Goal: Task Accomplishment & Management: Use online tool/utility

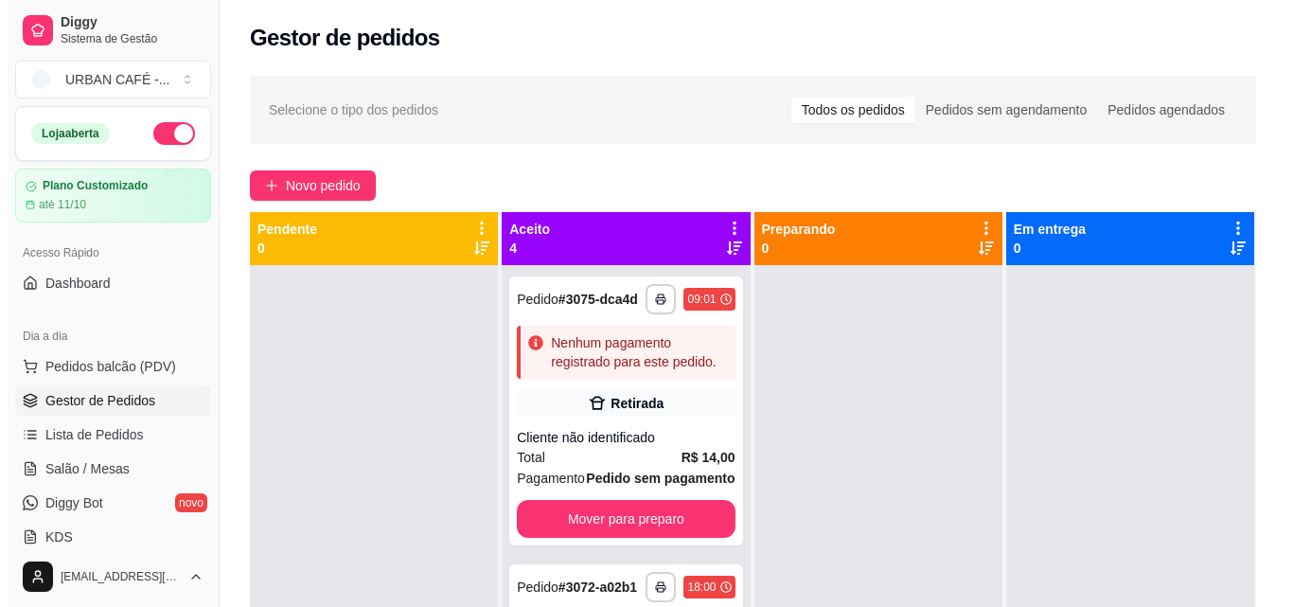
scroll to position [178, 0]
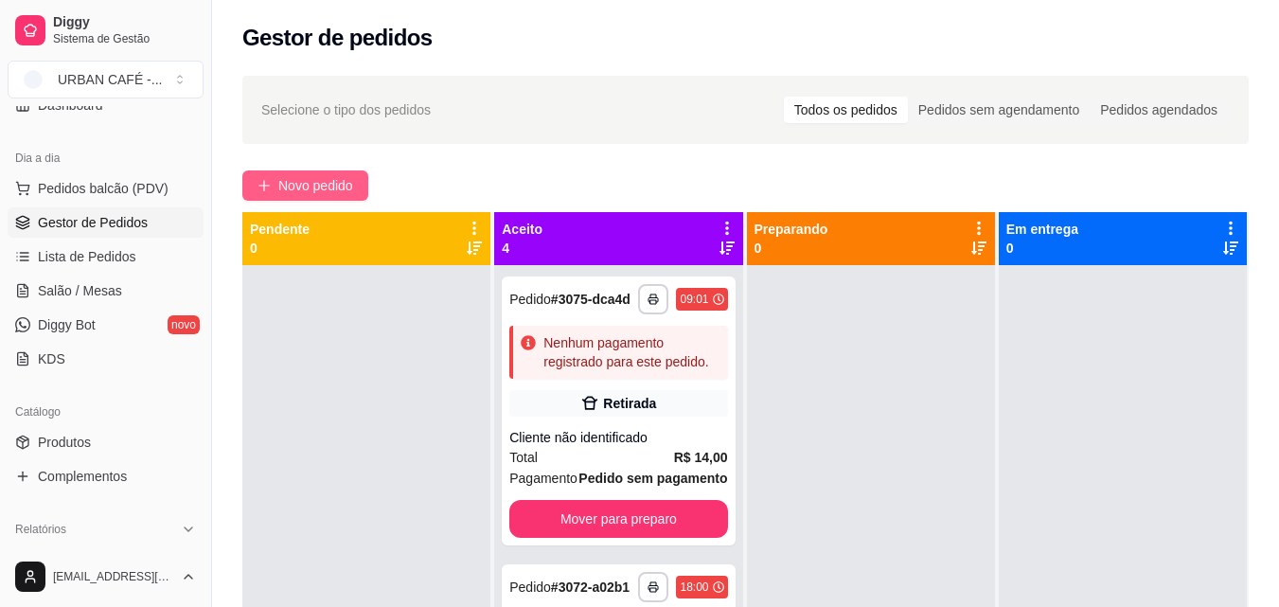
click at [324, 181] on span "Novo pedido" at bounding box center [315, 185] width 75 height 21
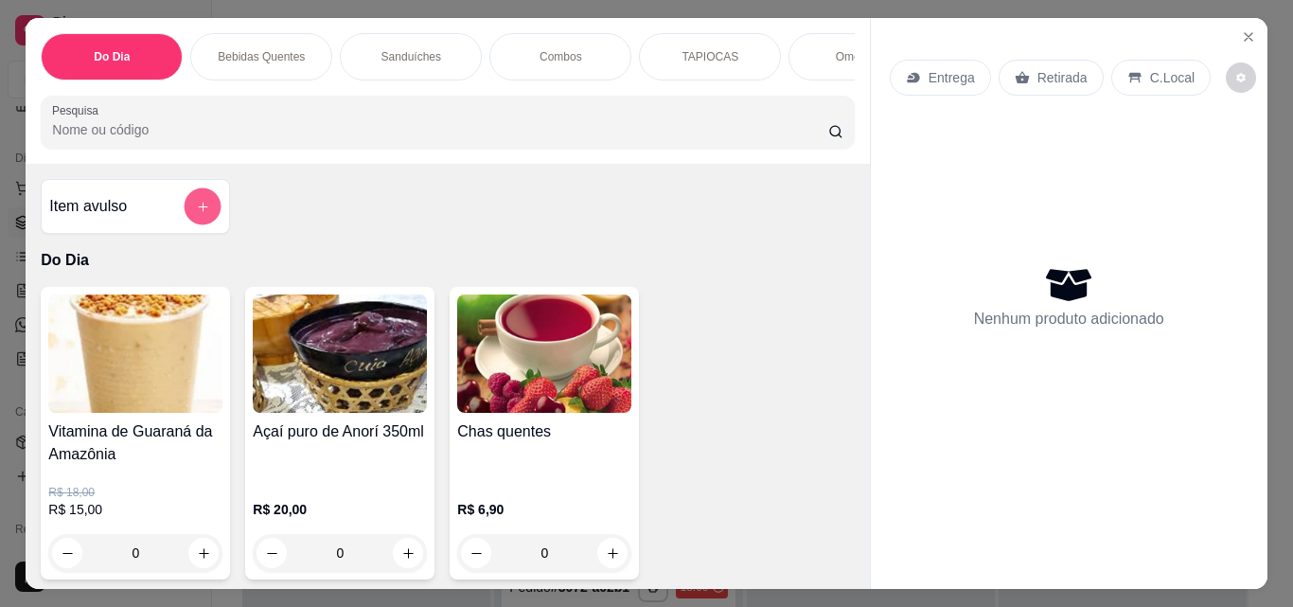
click at [198, 211] on icon "add-separate-item" at bounding box center [202, 206] width 9 height 9
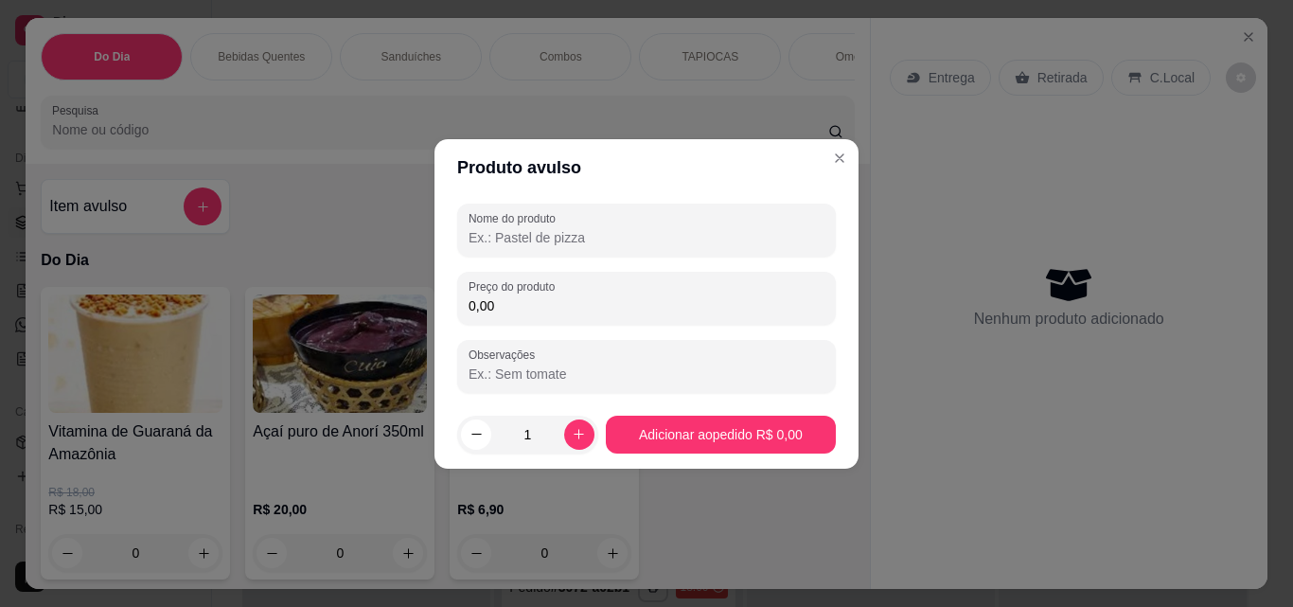
click at [555, 240] on input "Nome do produto" at bounding box center [646, 237] width 356 height 19
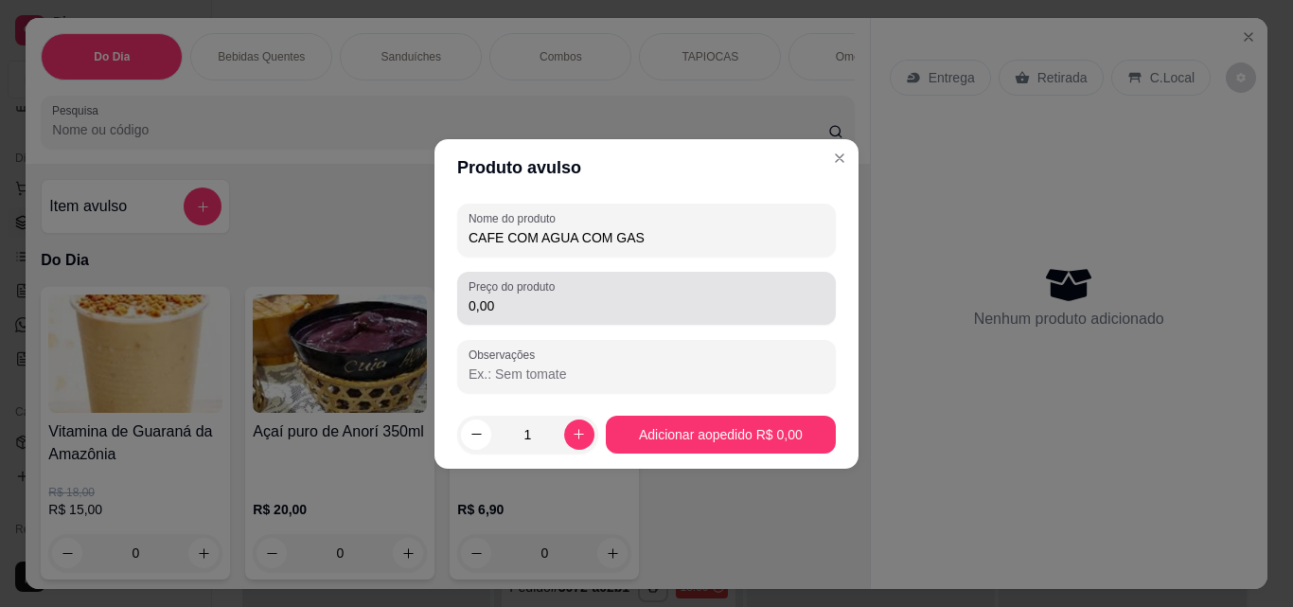
type input "CAFE COM AGUA COM GAS"
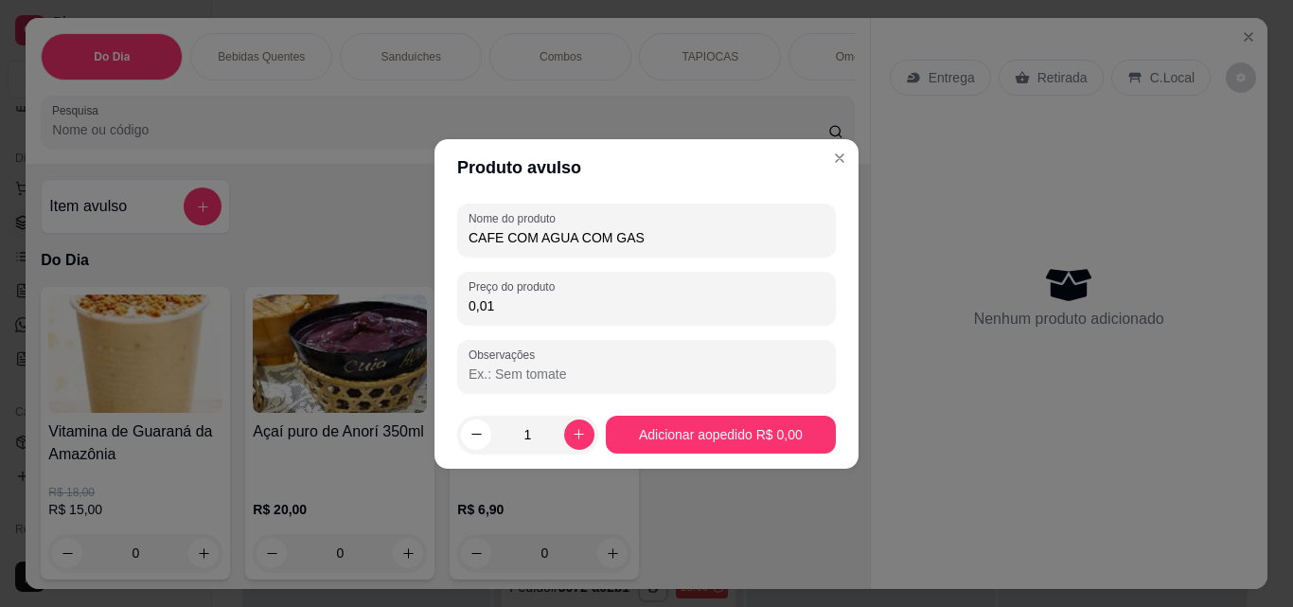
click at [566, 297] on input "0,01" at bounding box center [646, 305] width 356 height 19
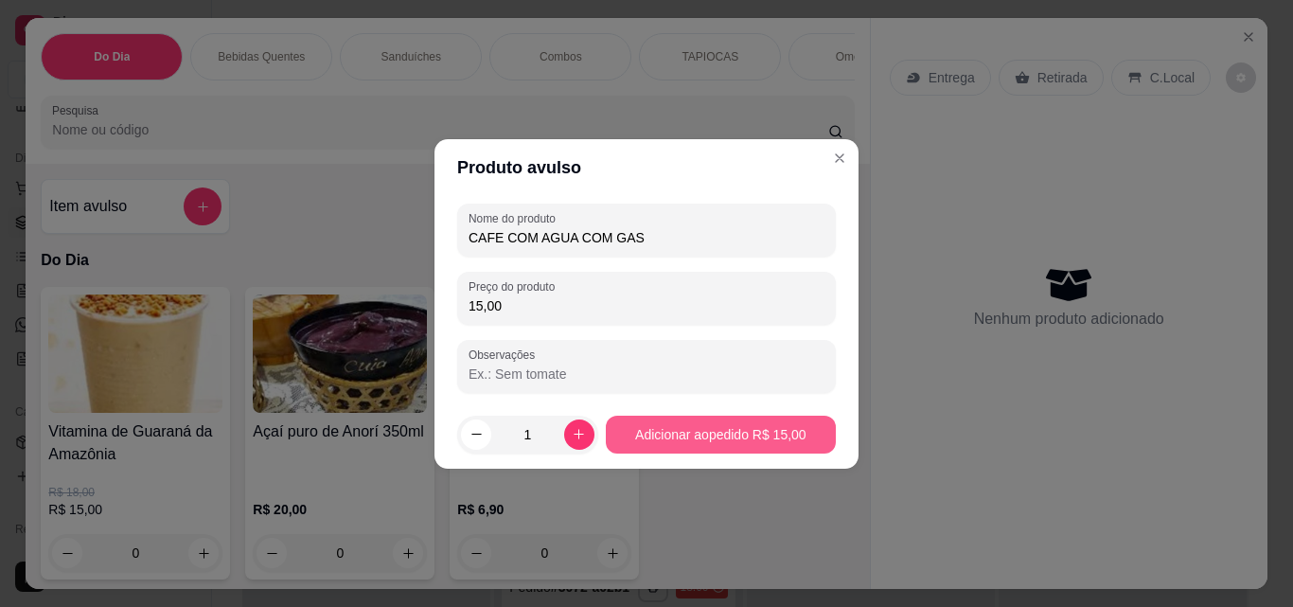
type input "15,00"
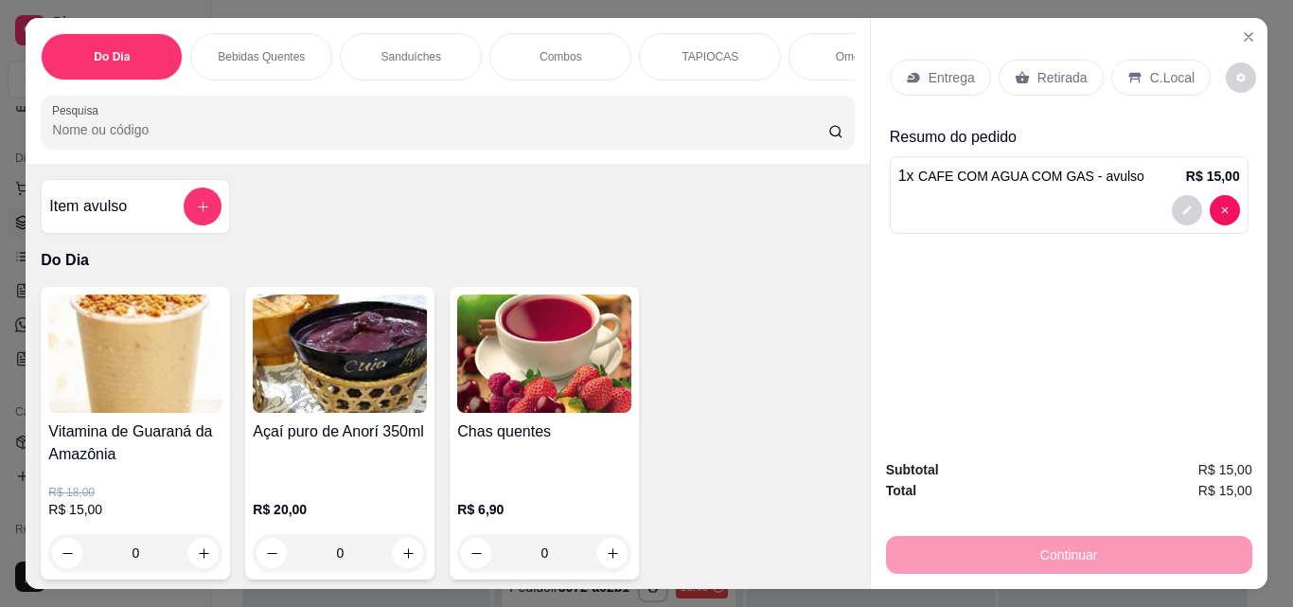
click at [1075, 68] on p "Retirada" at bounding box center [1062, 77] width 50 height 19
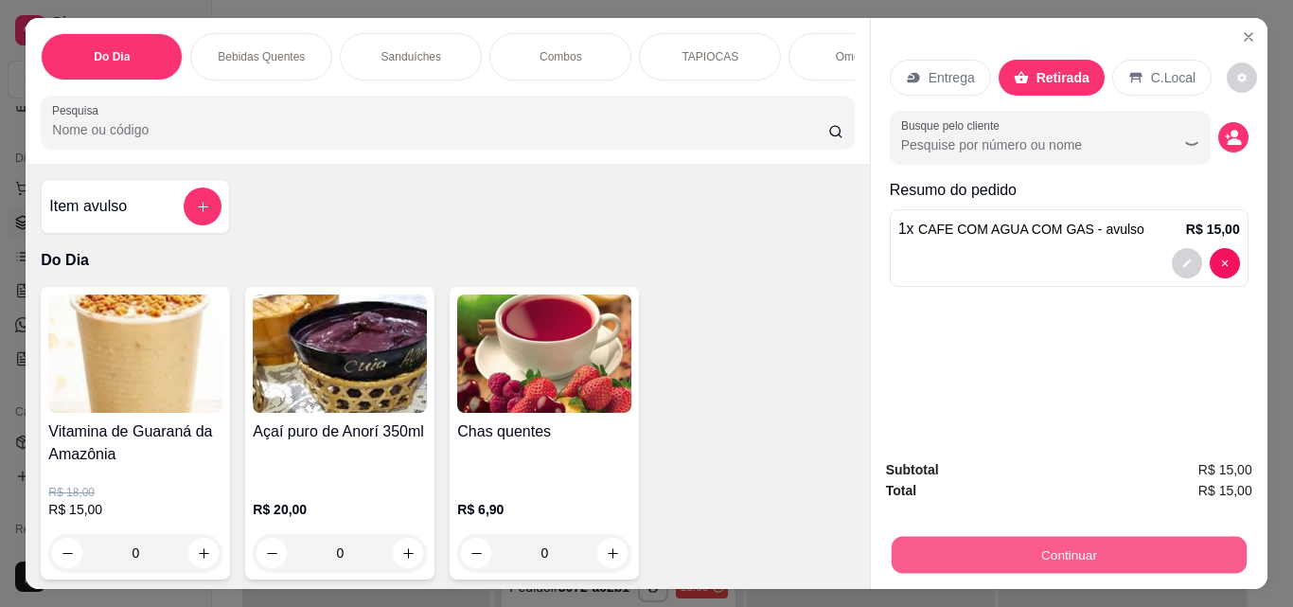
click at [1052, 537] on button "Continuar" at bounding box center [1068, 554] width 355 height 37
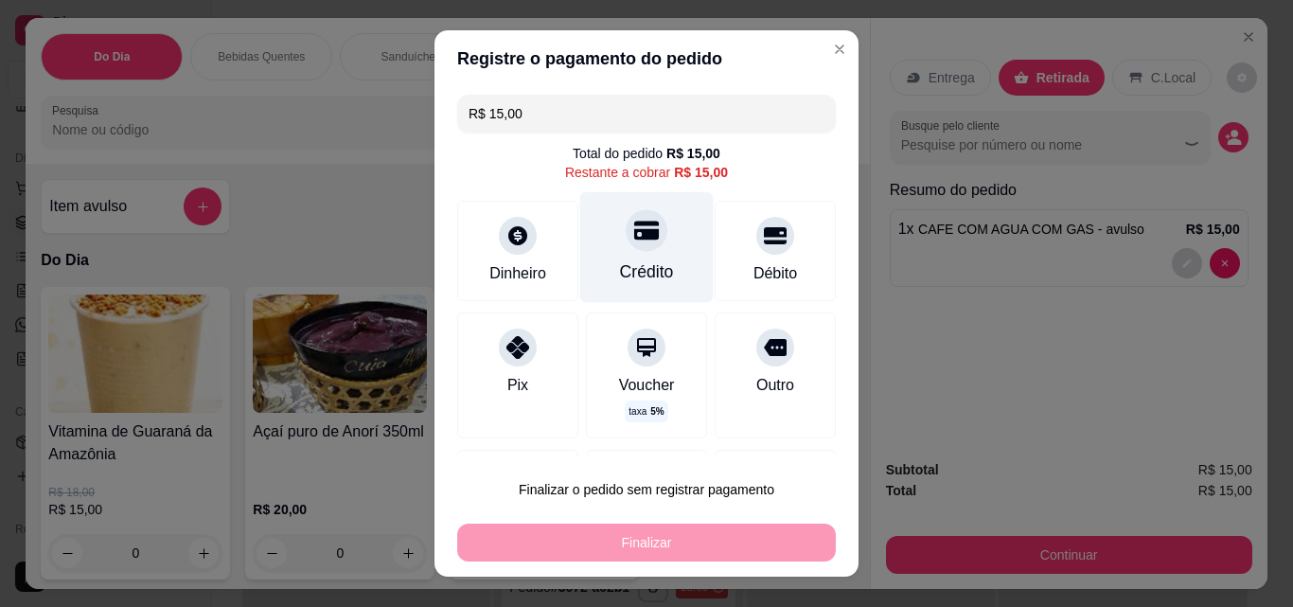
click at [626, 250] on div at bounding box center [647, 230] width 42 height 42
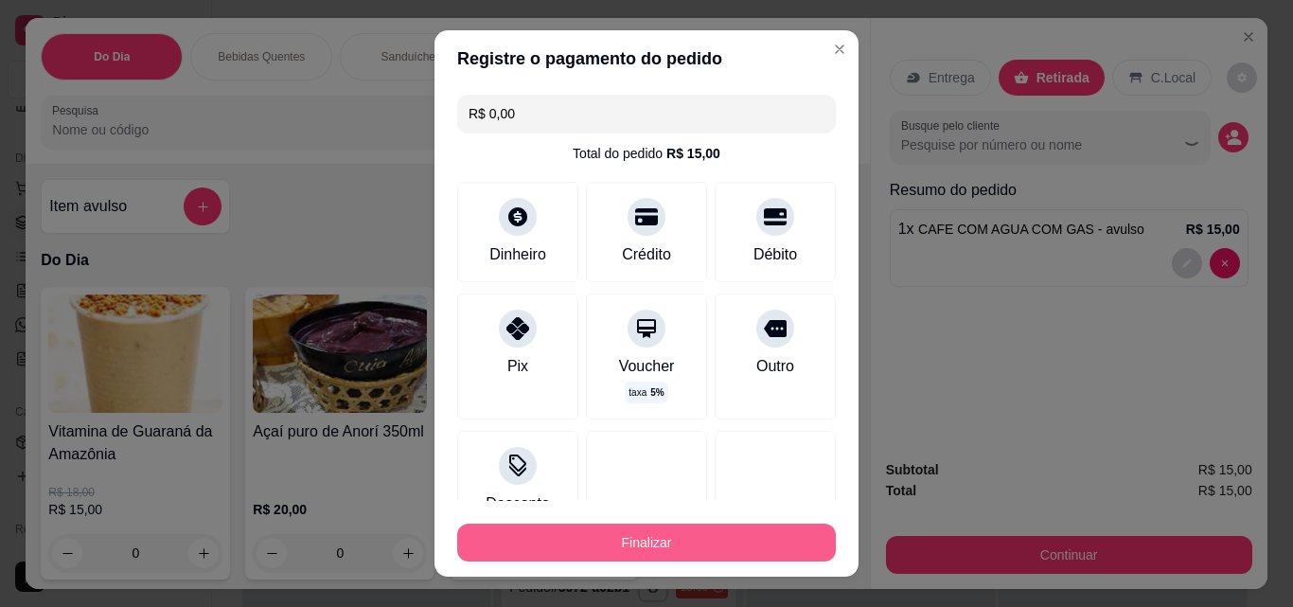
click at [751, 535] on button "Finalizar" at bounding box center [646, 542] width 379 height 38
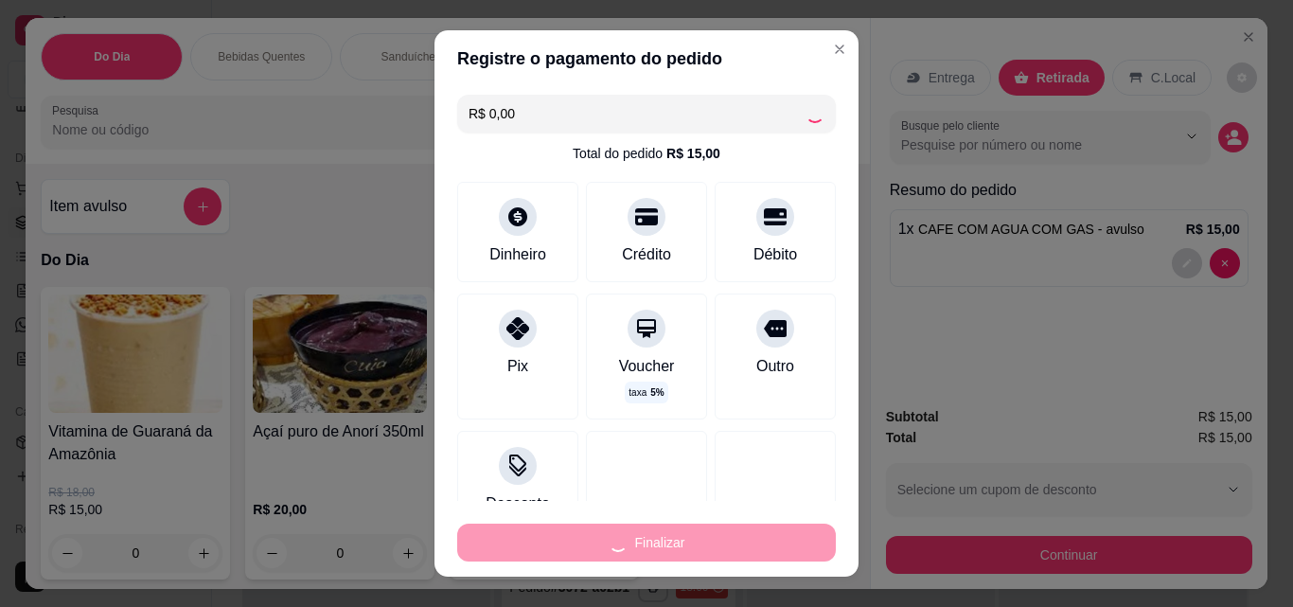
scroll to position [136, 0]
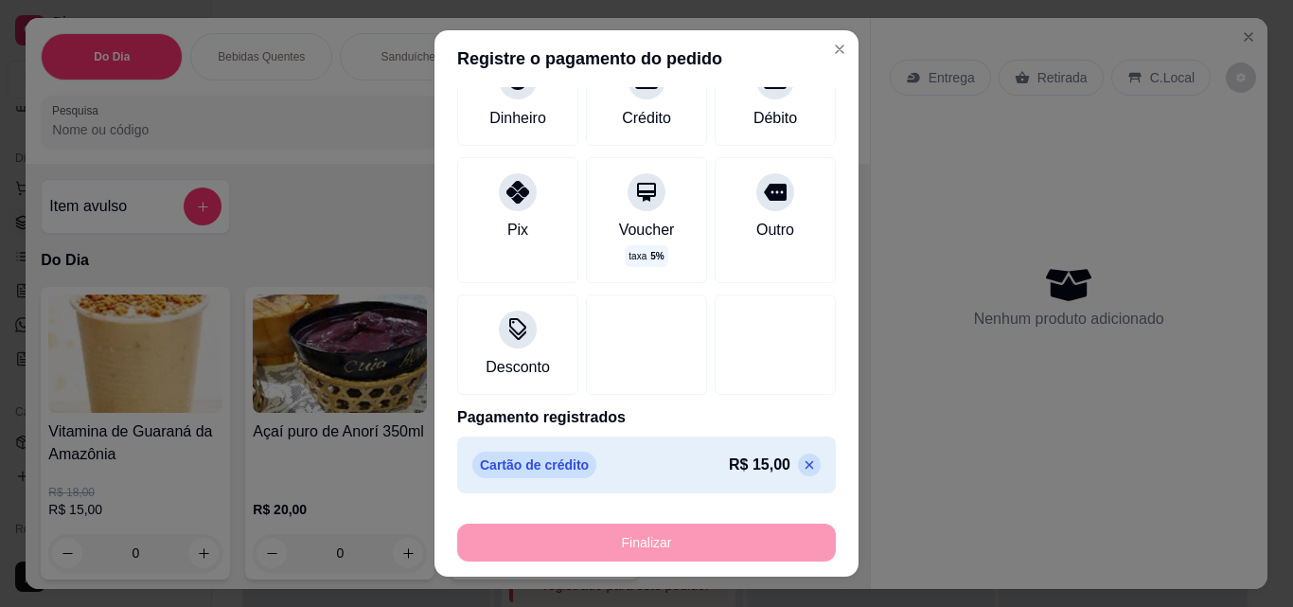
type input "-R$ 15,00"
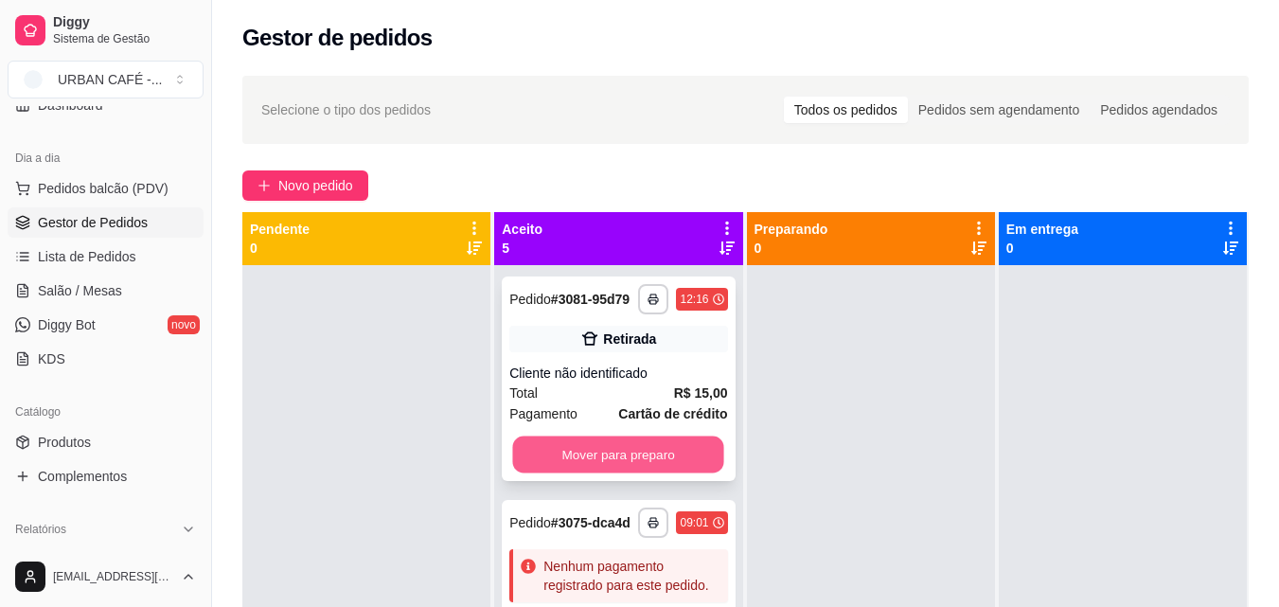
click at [603, 473] on button "Mover para preparo" at bounding box center [618, 454] width 211 height 37
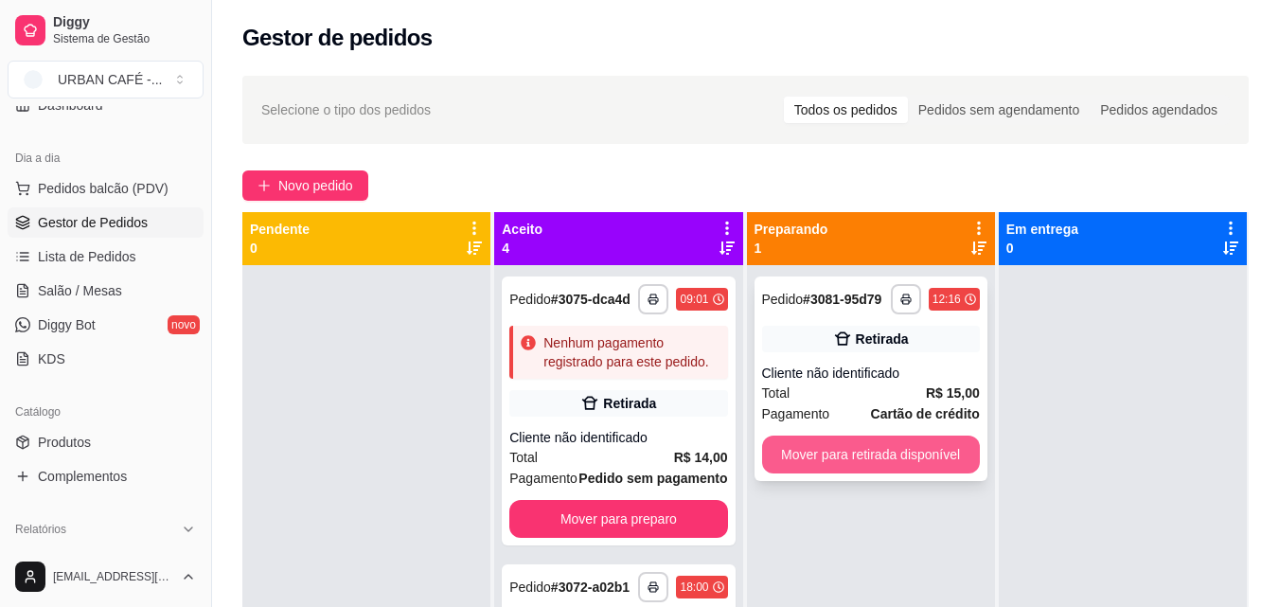
click at [962, 458] on button "Mover para retirada disponível" at bounding box center [871, 454] width 218 height 38
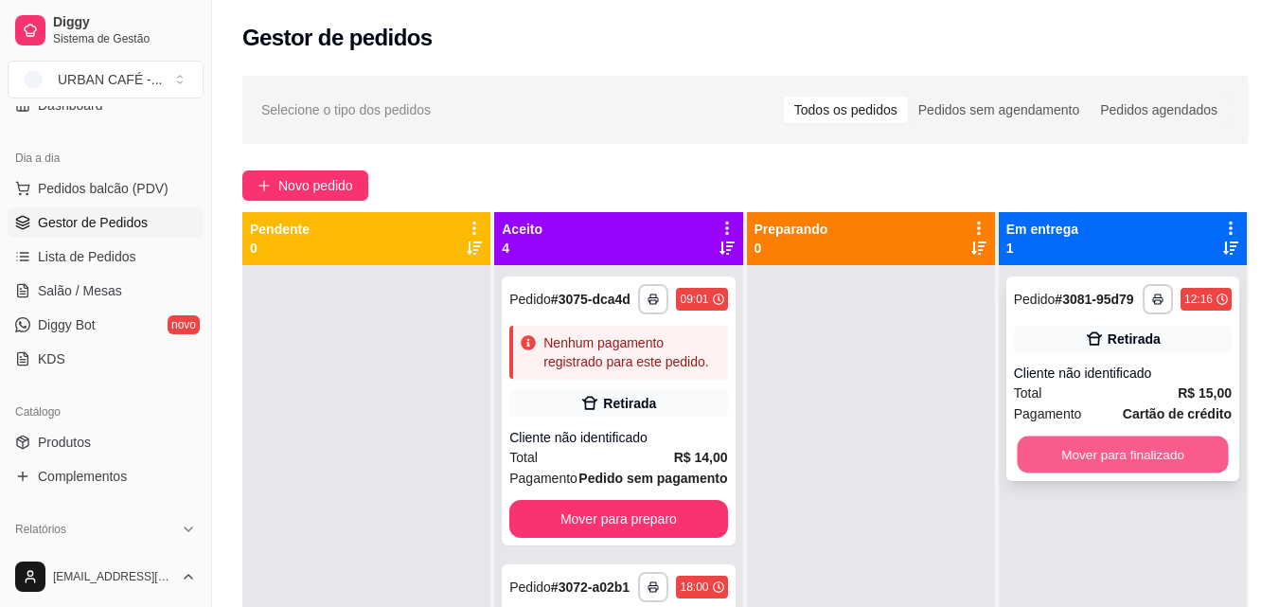
click at [1182, 468] on button "Mover para finalizado" at bounding box center [1121, 454] width 211 height 37
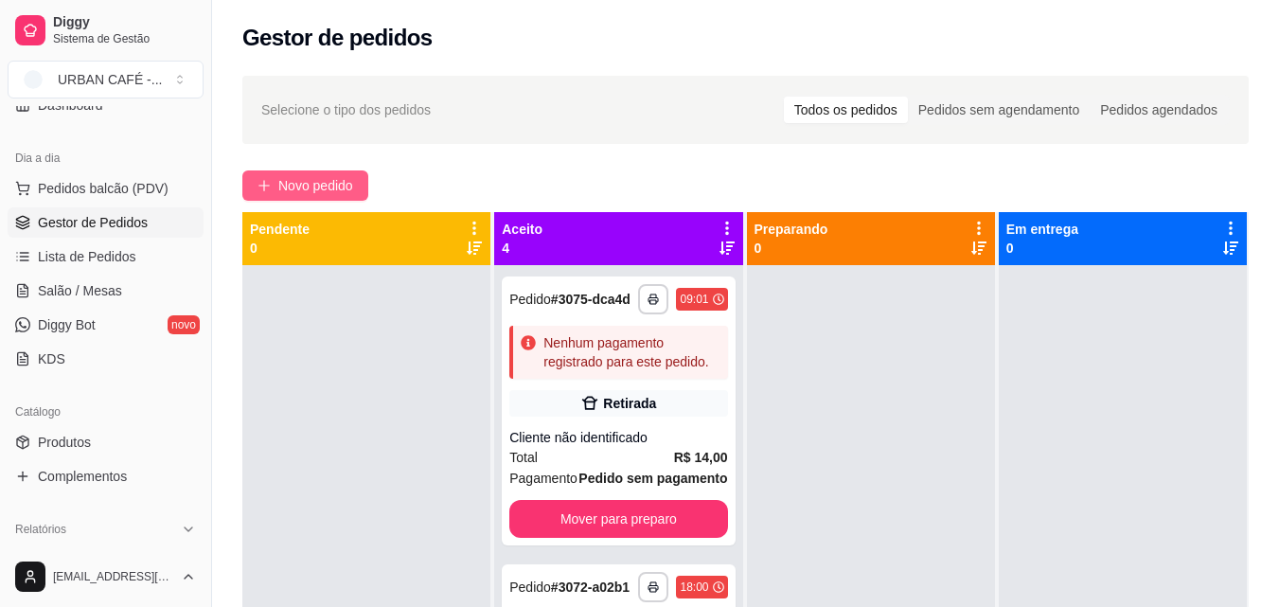
click at [334, 186] on span "Novo pedido" at bounding box center [315, 185] width 75 height 21
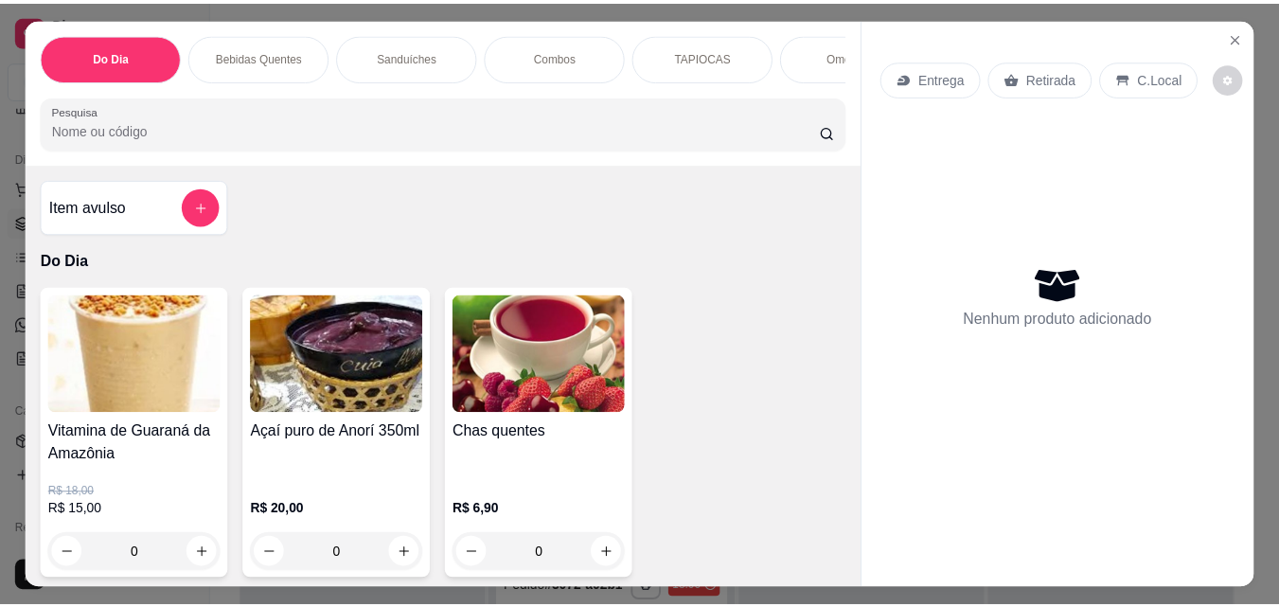
scroll to position [359, 0]
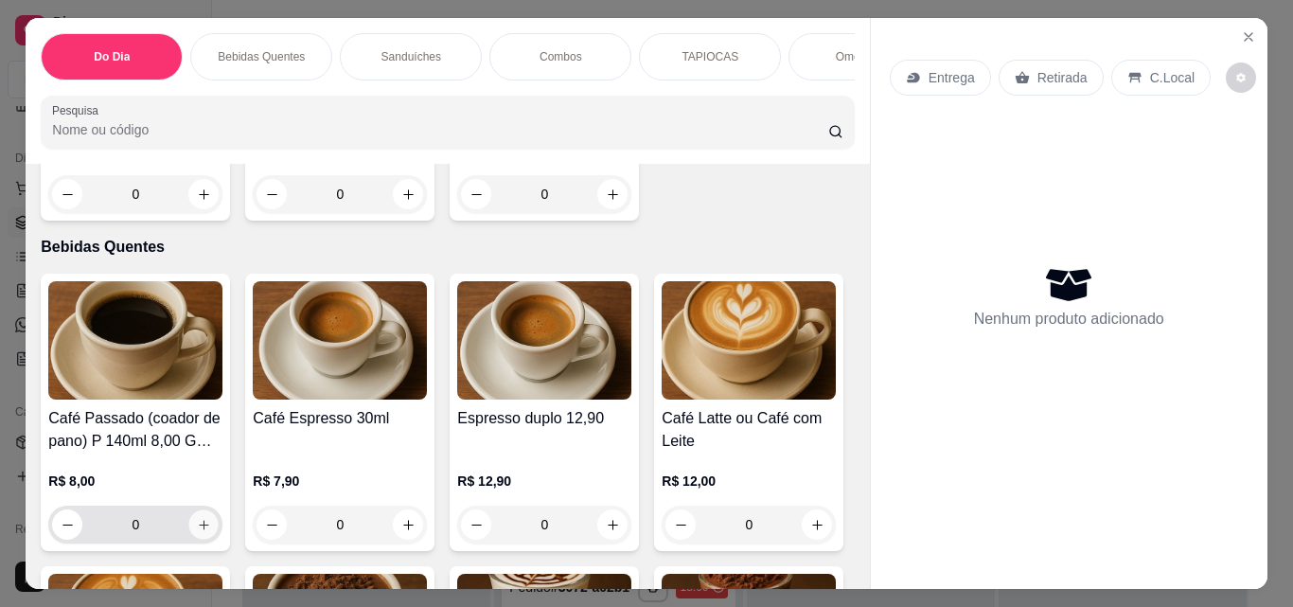
click at [197, 532] on icon "increase-product-quantity" at bounding box center [204, 525] width 14 height 14
type input "1"
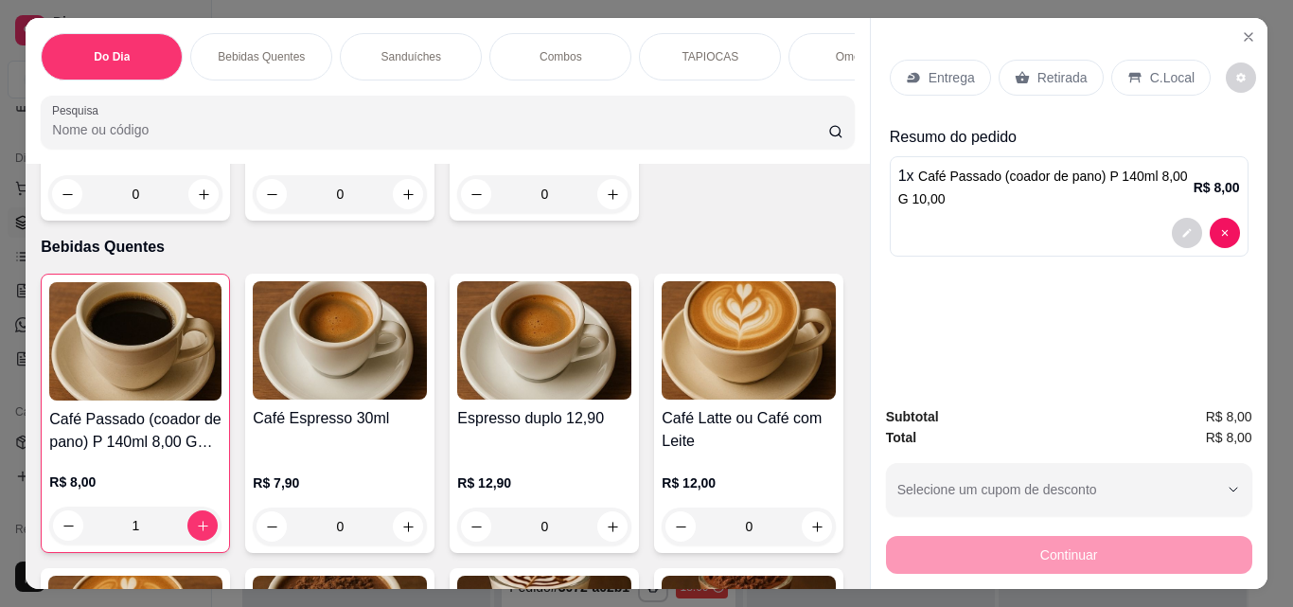
click at [1057, 76] on p "Retirada" at bounding box center [1062, 77] width 50 height 19
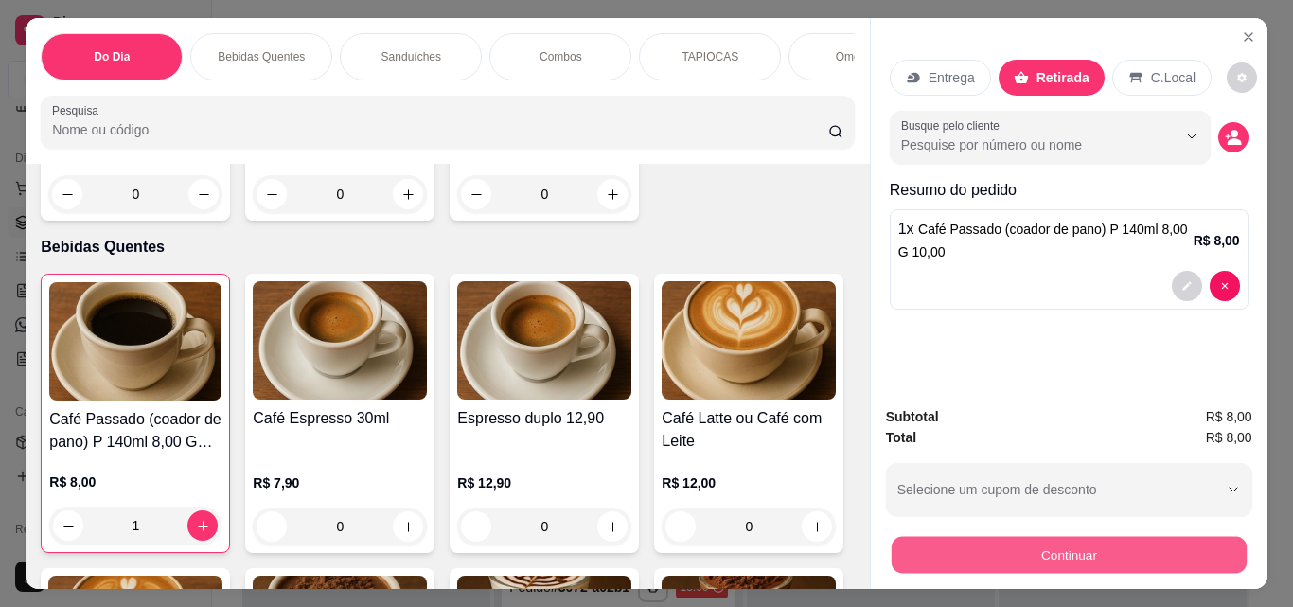
click at [1056, 537] on button "Continuar" at bounding box center [1068, 554] width 355 height 37
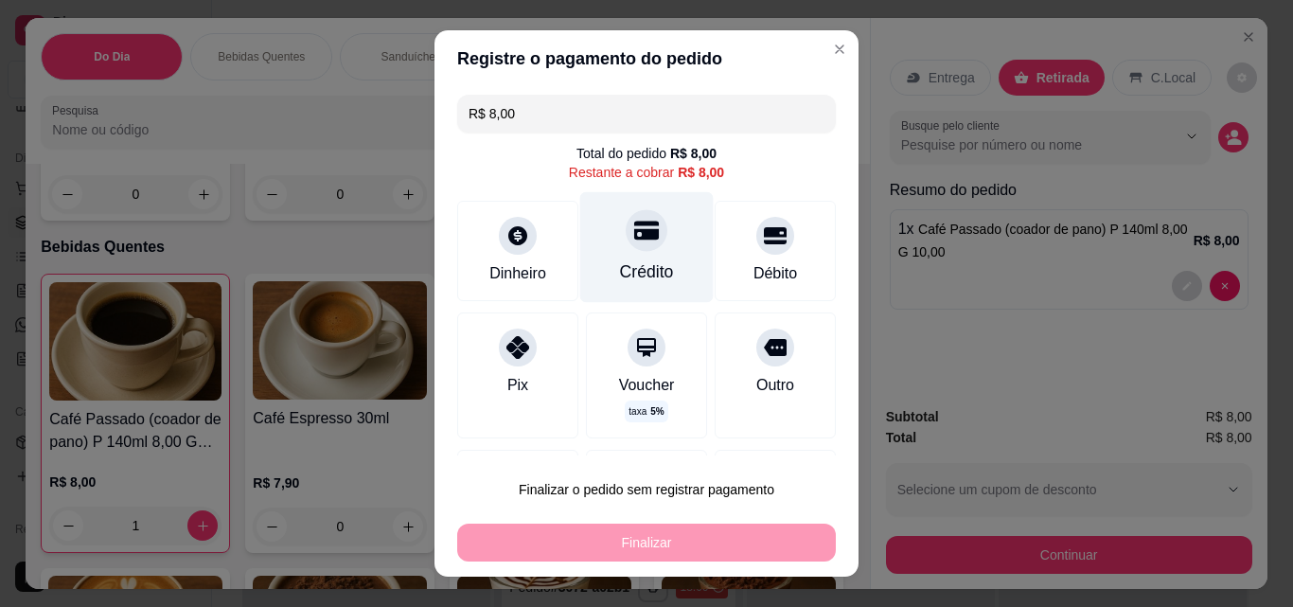
click at [634, 230] on icon at bounding box center [646, 230] width 25 height 19
type input "R$ 0,00"
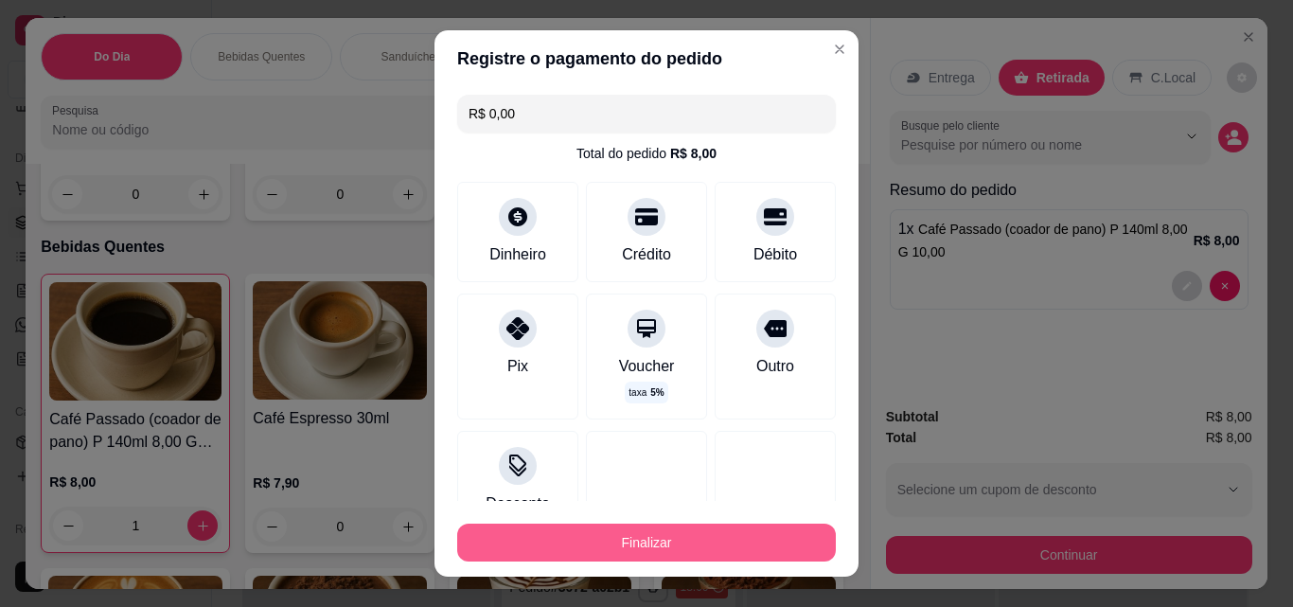
click at [583, 544] on button "Finalizar" at bounding box center [646, 542] width 379 height 38
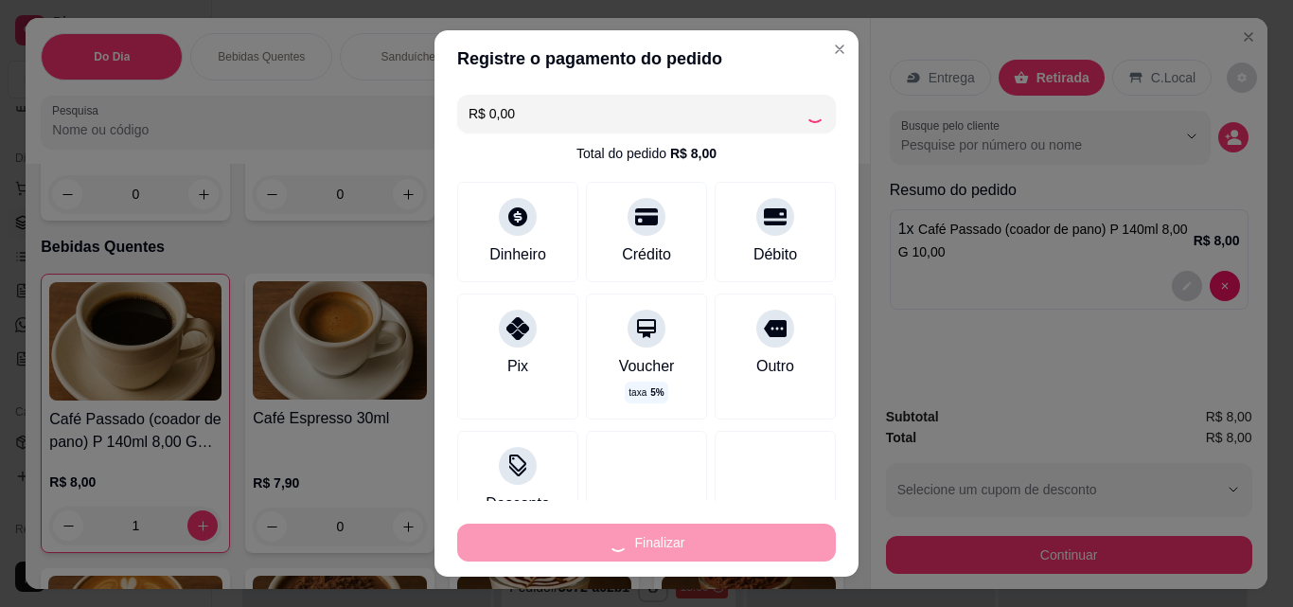
type input "0"
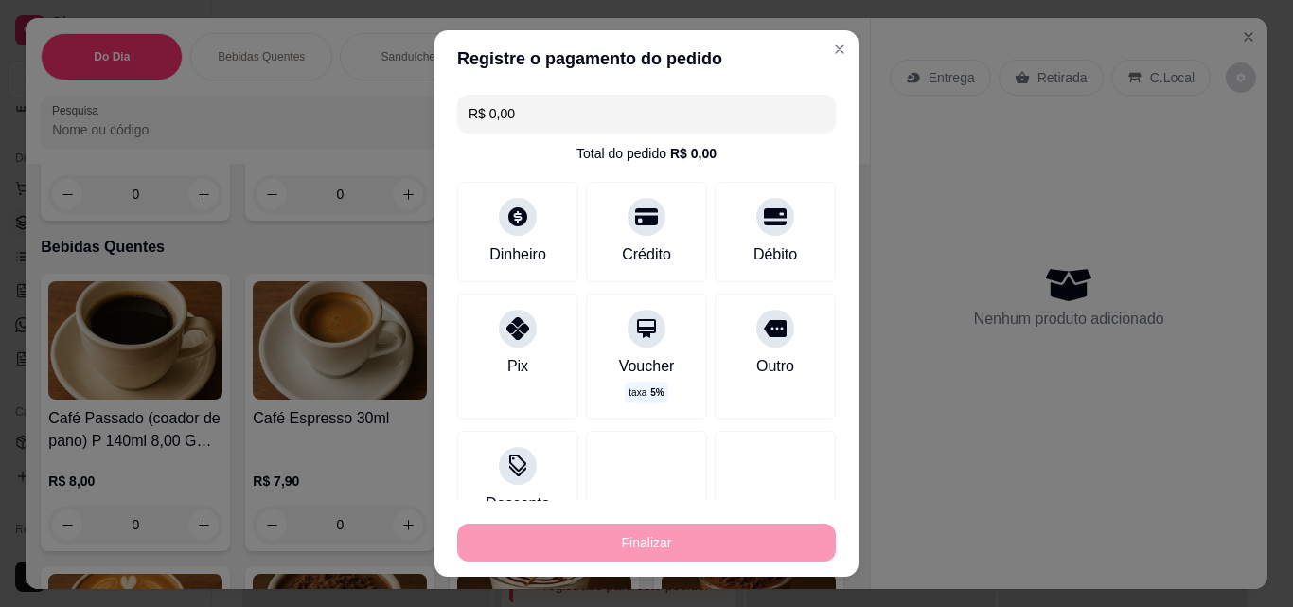
type input "-R$ 8,00"
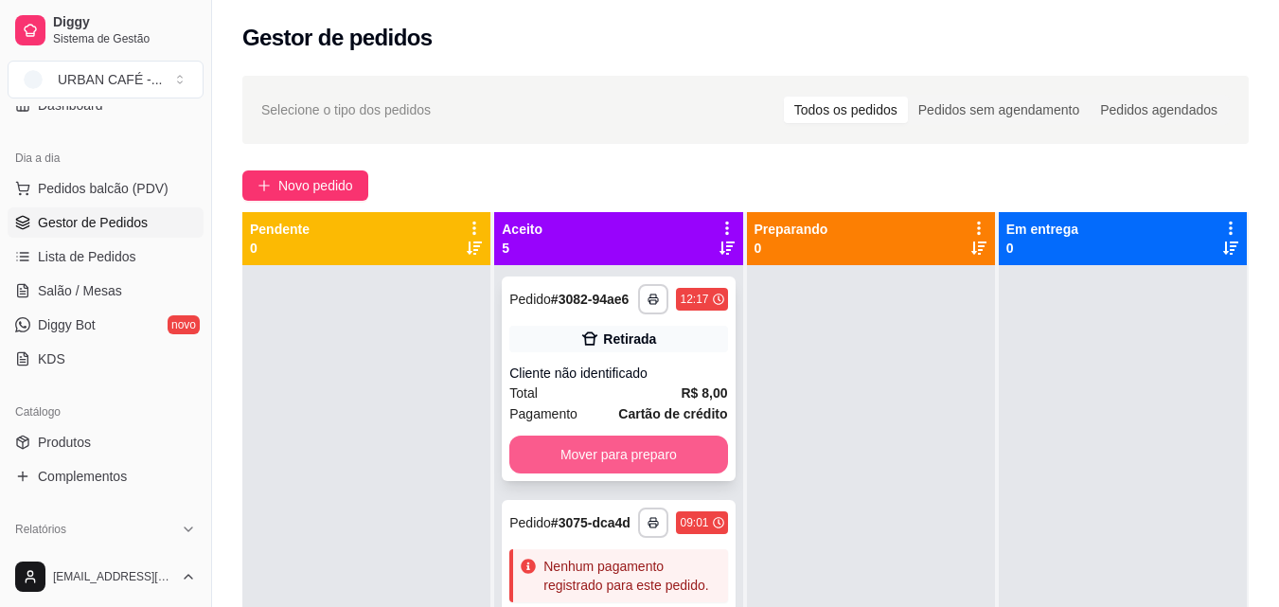
click at [647, 454] on button "Mover para preparo" at bounding box center [618, 454] width 218 height 38
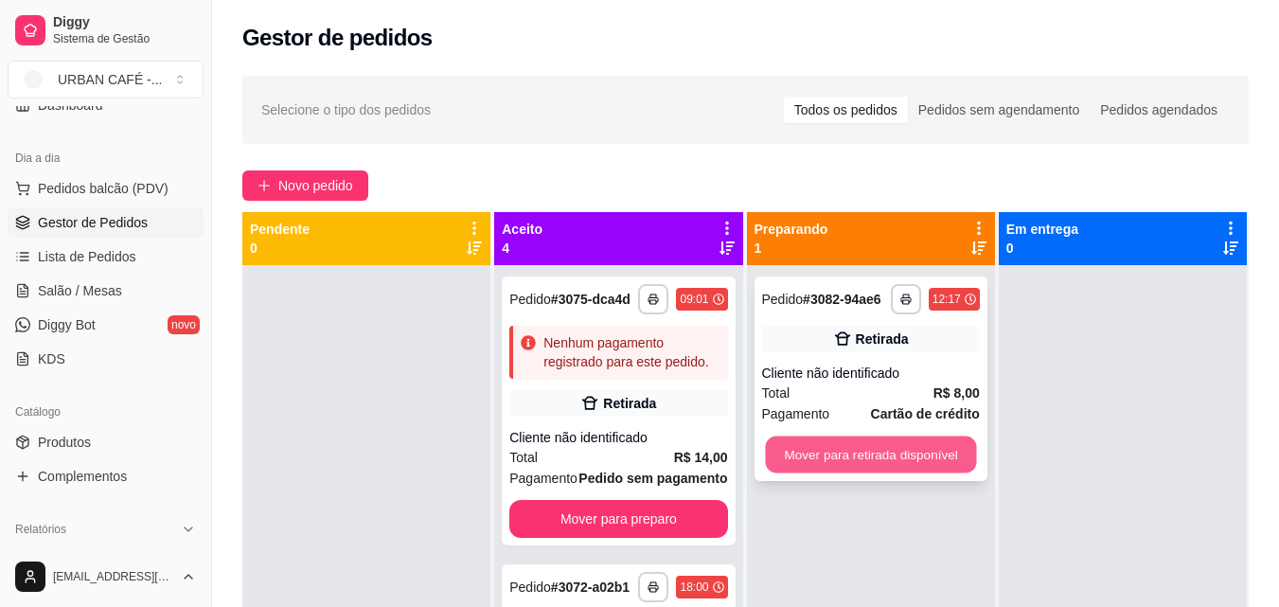
click at [889, 464] on button "Mover para retirada disponível" at bounding box center [870, 454] width 211 height 37
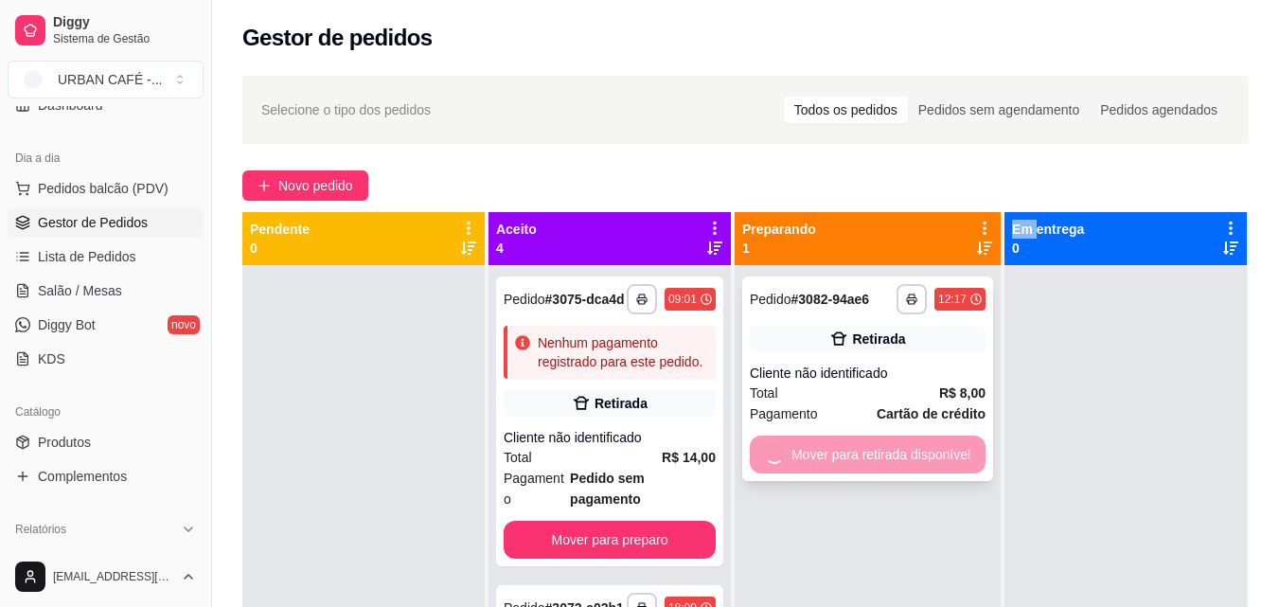
click at [889, 464] on div "Mover para retirada disponível" at bounding box center [868, 454] width 236 height 38
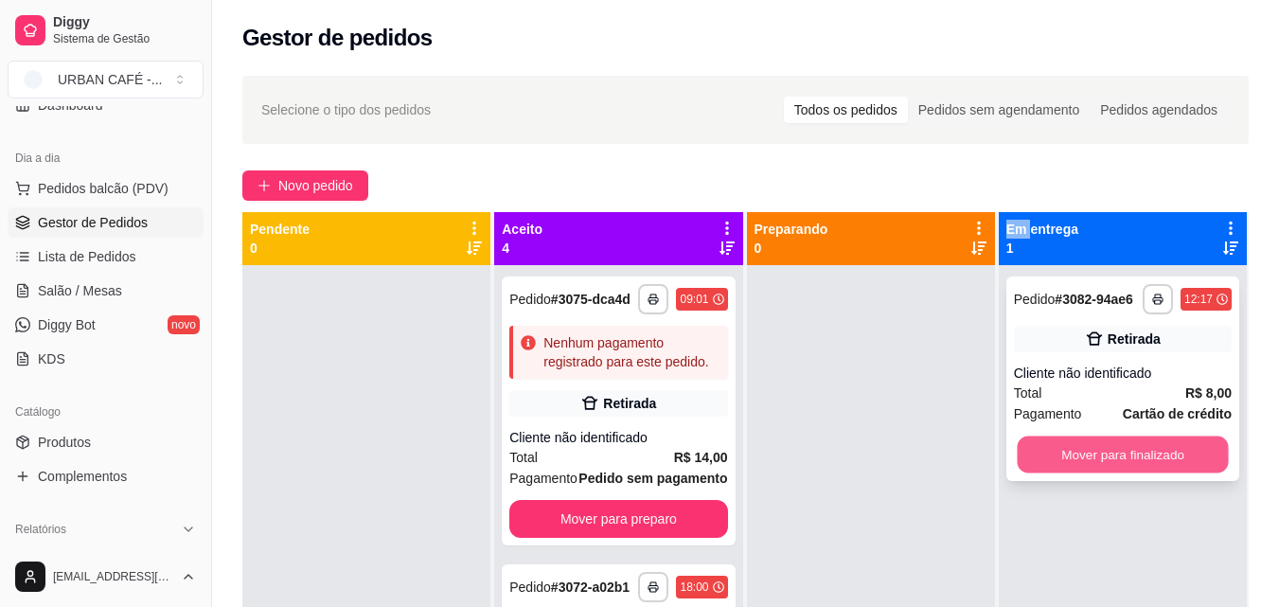
click at [1124, 444] on button "Mover para finalizado" at bounding box center [1121, 454] width 211 height 37
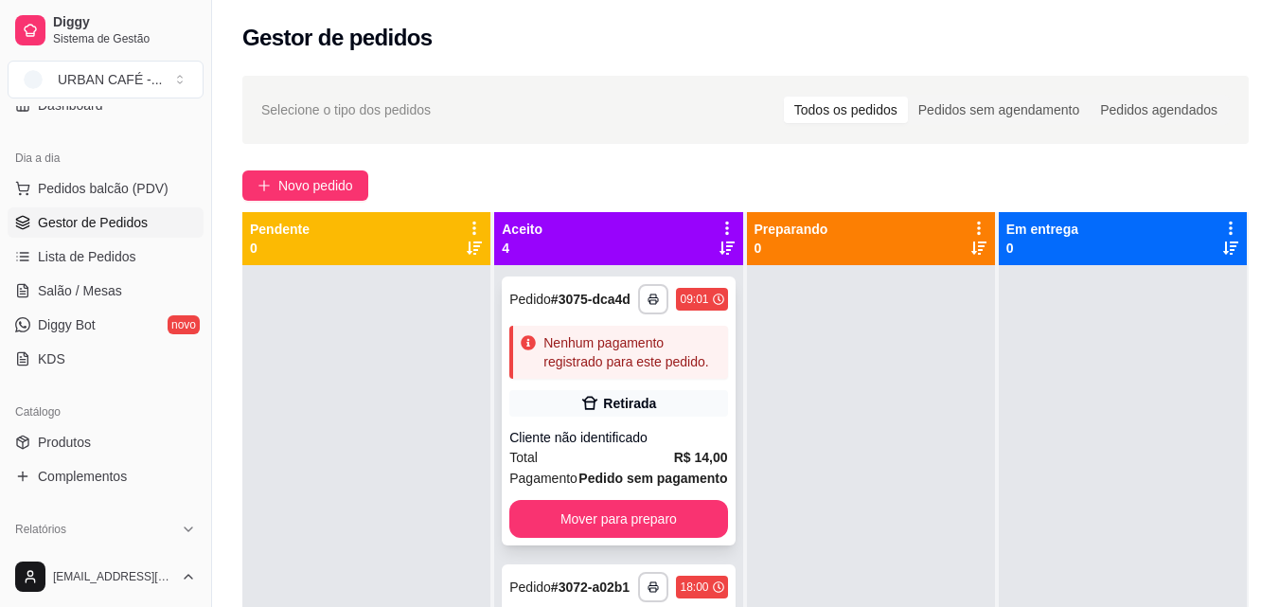
click at [627, 447] on div "Cliente não identificado" at bounding box center [618, 437] width 218 height 19
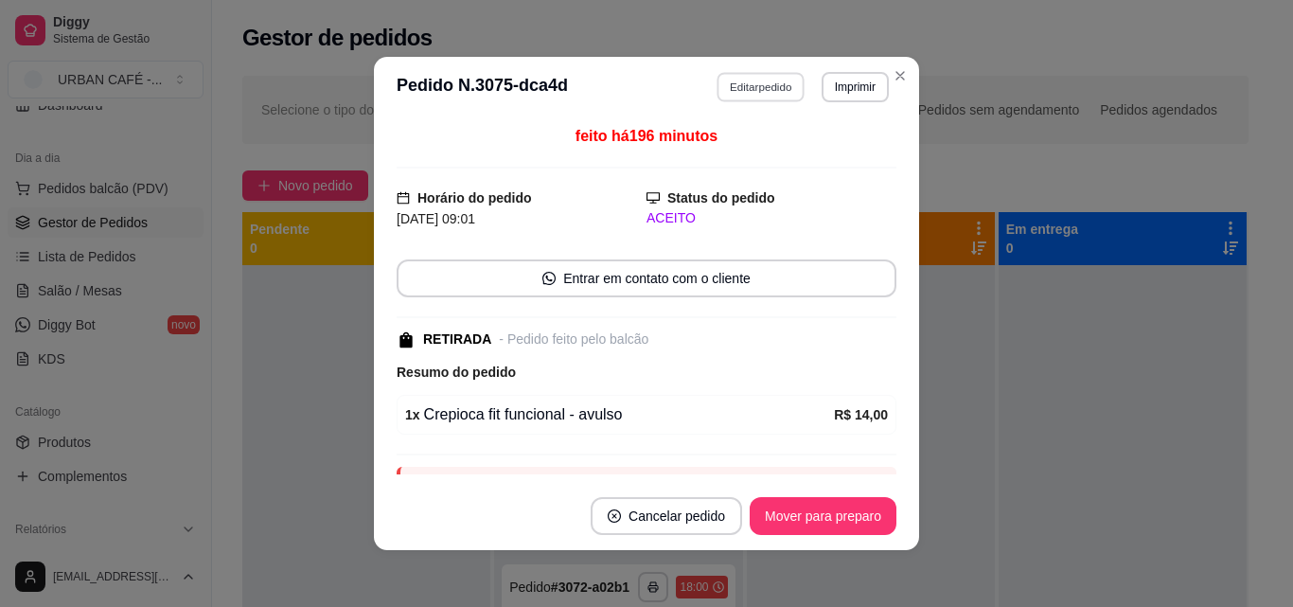
click at [771, 93] on button "Editar pedido" at bounding box center [761, 86] width 88 height 29
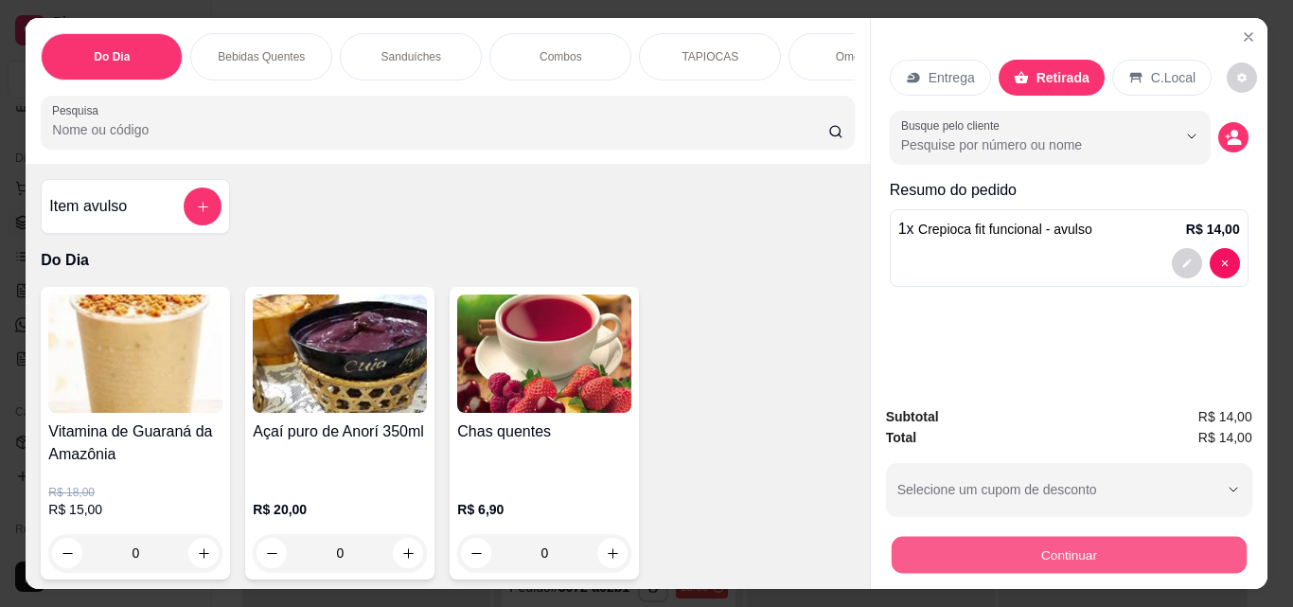
click at [1080, 554] on button "Continuar" at bounding box center [1068, 554] width 355 height 37
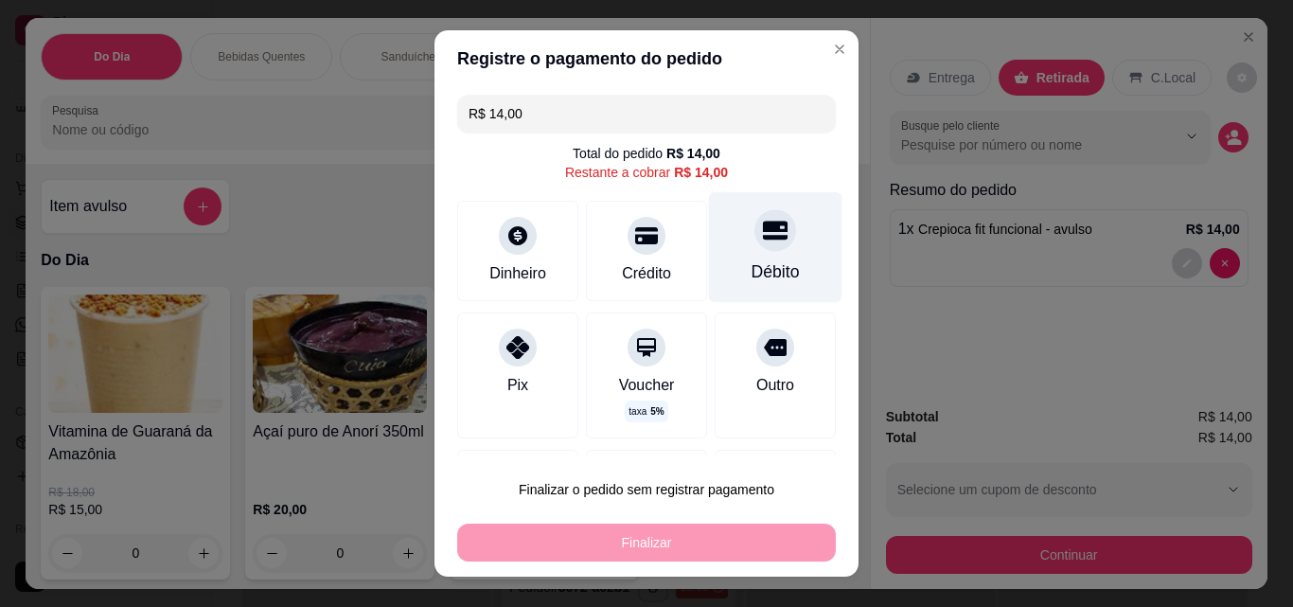
click at [765, 275] on div "Débito" at bounding box center [775, 271] width 48 height 25
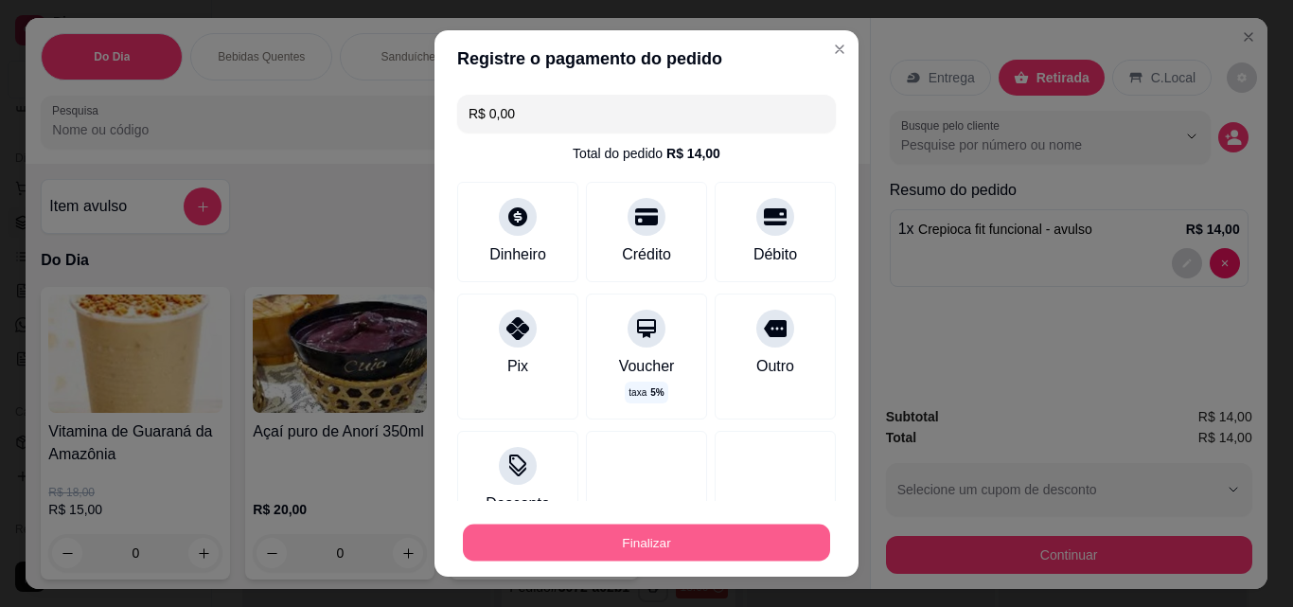
click at [614, 542] on button "Finalizar" at bounding box center [646, 542] width 367 height 37
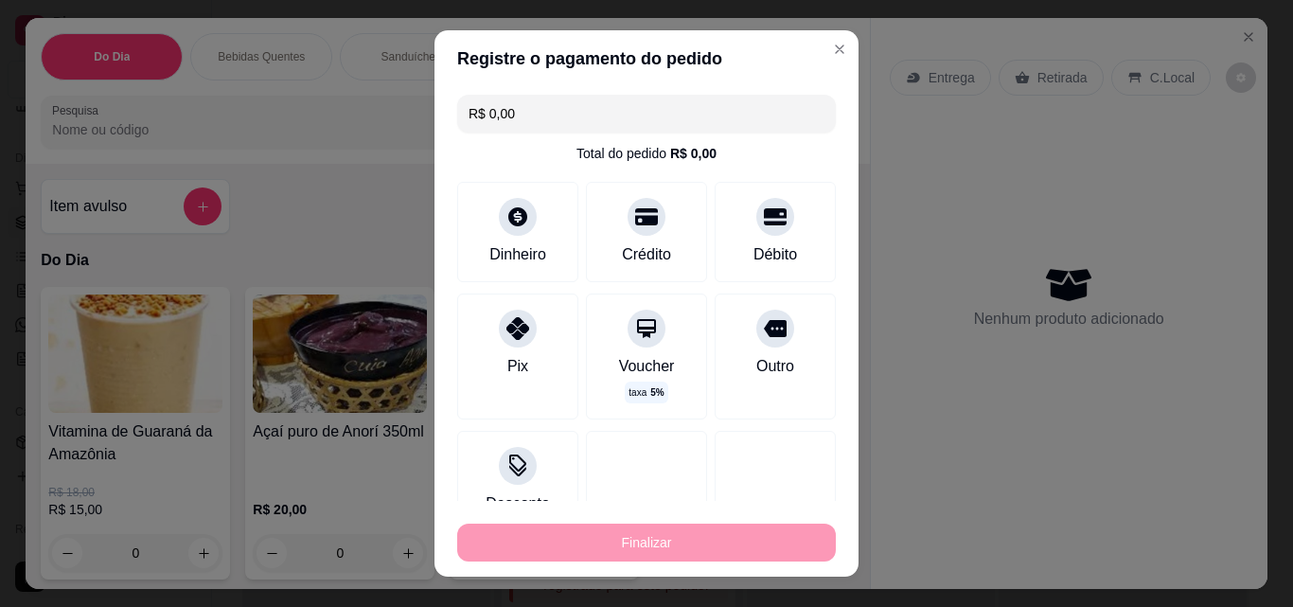
type input "-R$ 14,00"
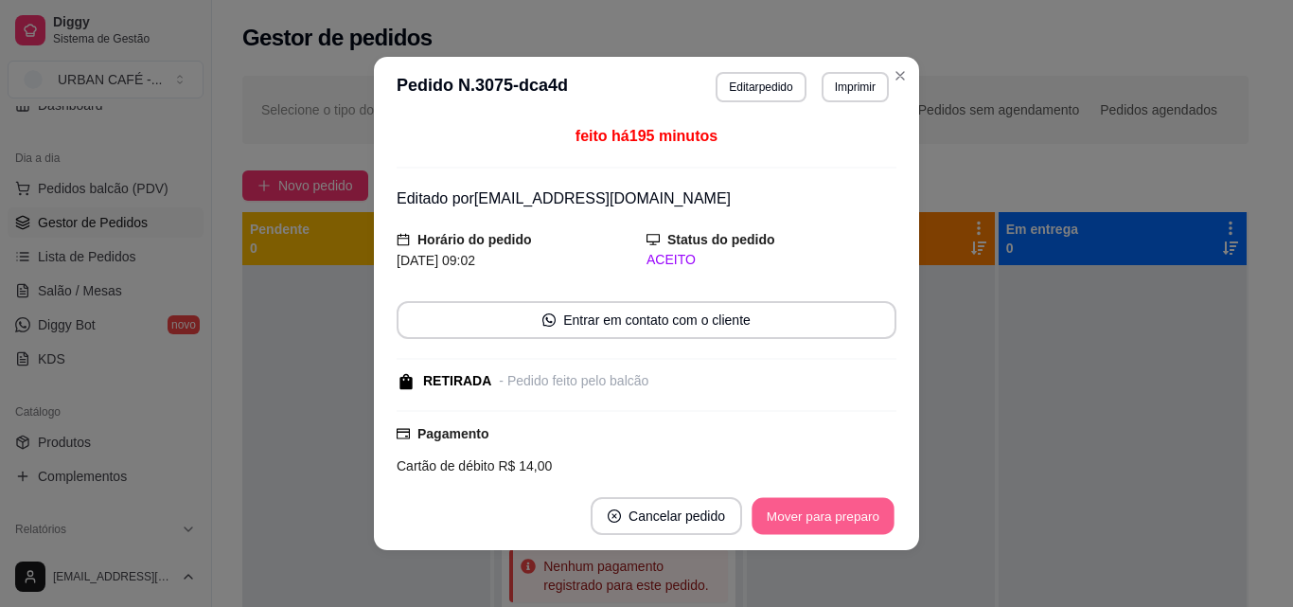
click at [777, 520] on button "Mover para preparo" at bounding box center [822, 516] width 142 height 37
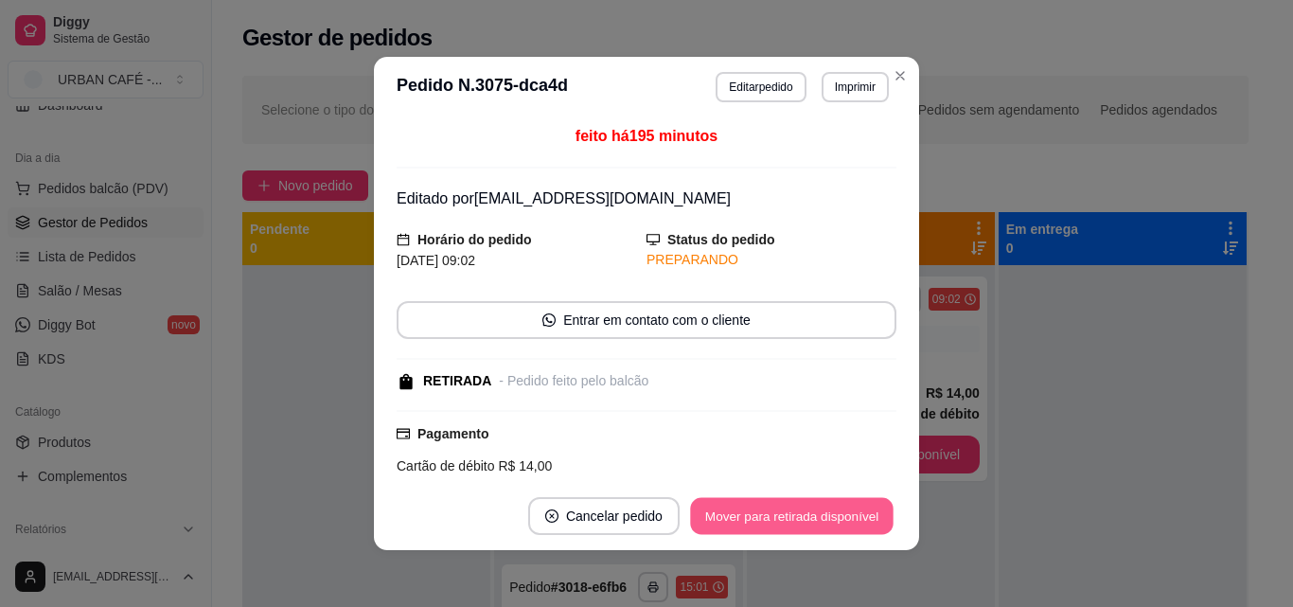
click at [777, 520] on button "Mover para retirada disponível" at bounding box center [791, 516] width 203 height 37
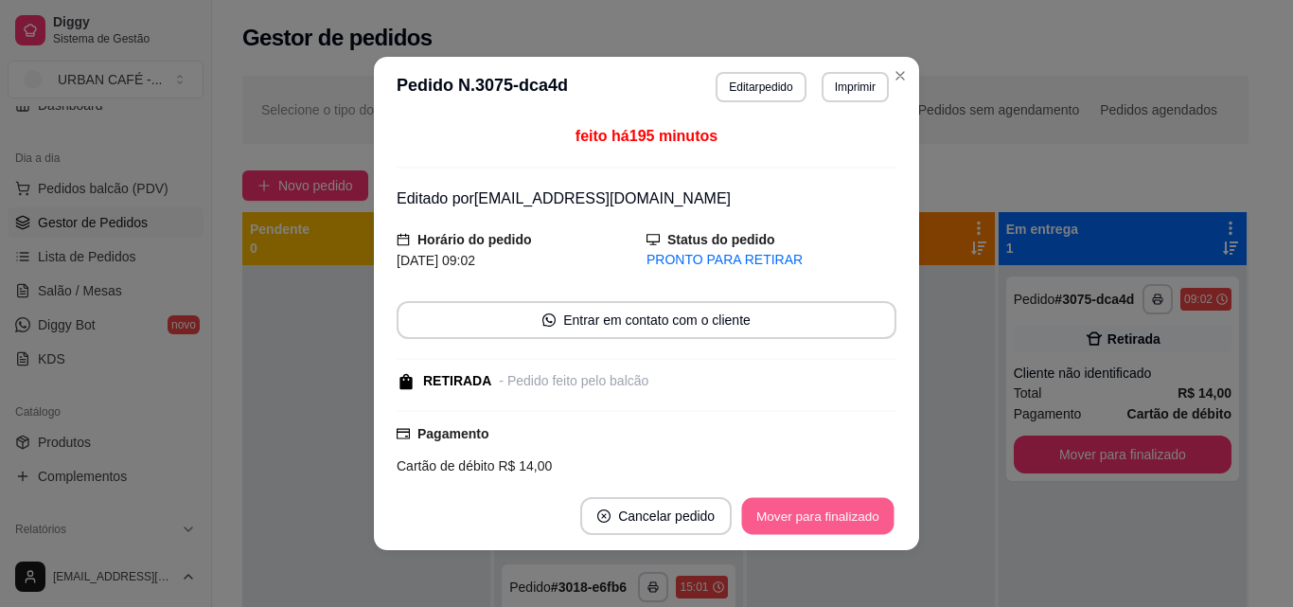
click at [778, 520] on button "Mover para finalizado" at bounding box center [818, 516] width 152 height 37
